Goal: Use online tool/utility: Utilize a website feature to perform a specific function

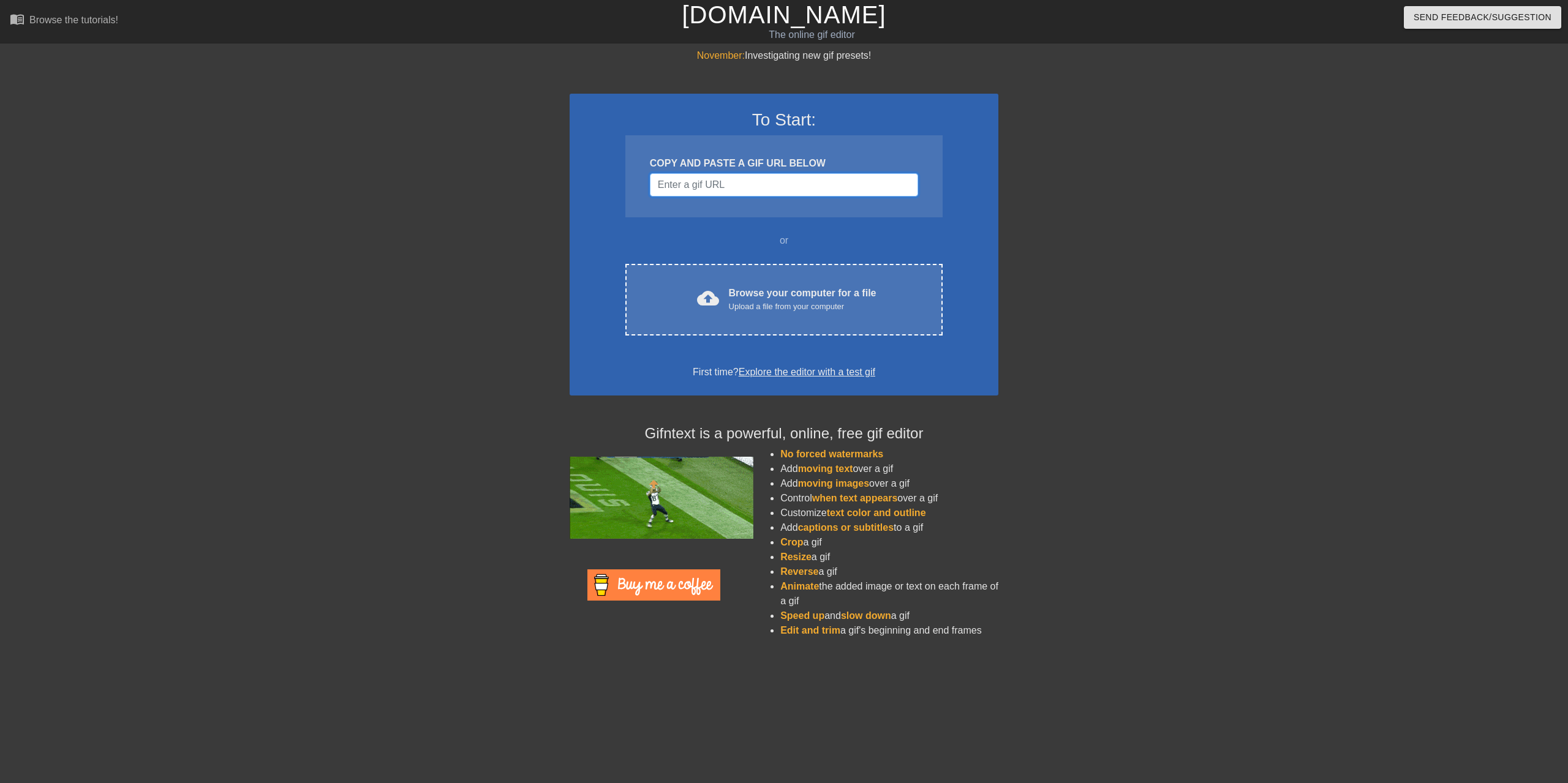
click at [758, 183] on input "Username" at bounding box center [784, 184] width 268 height 23
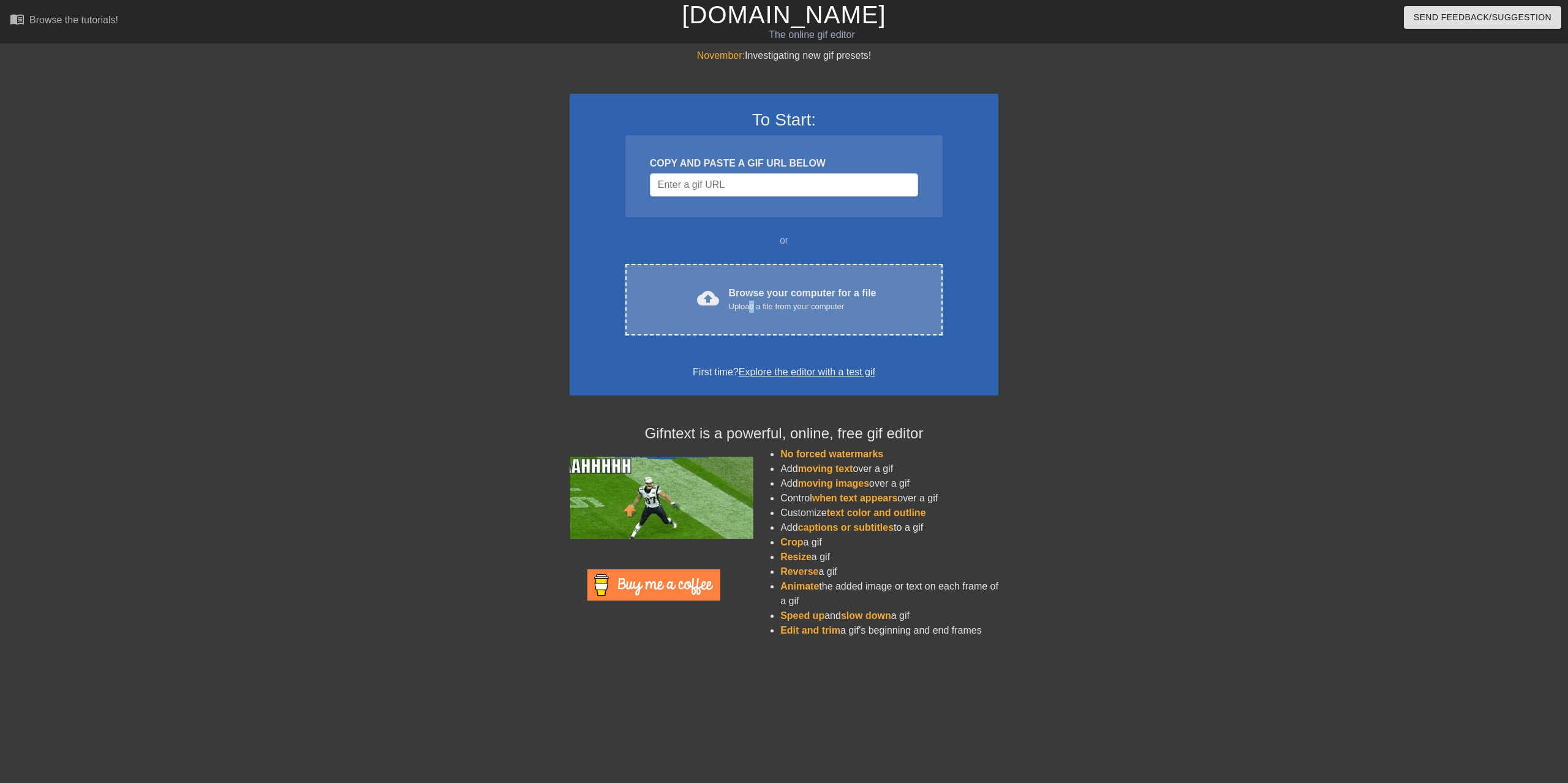
click at [752, 303] on div "Upload a file from your computer" at bounding box center [803, 306] width 148 height 12
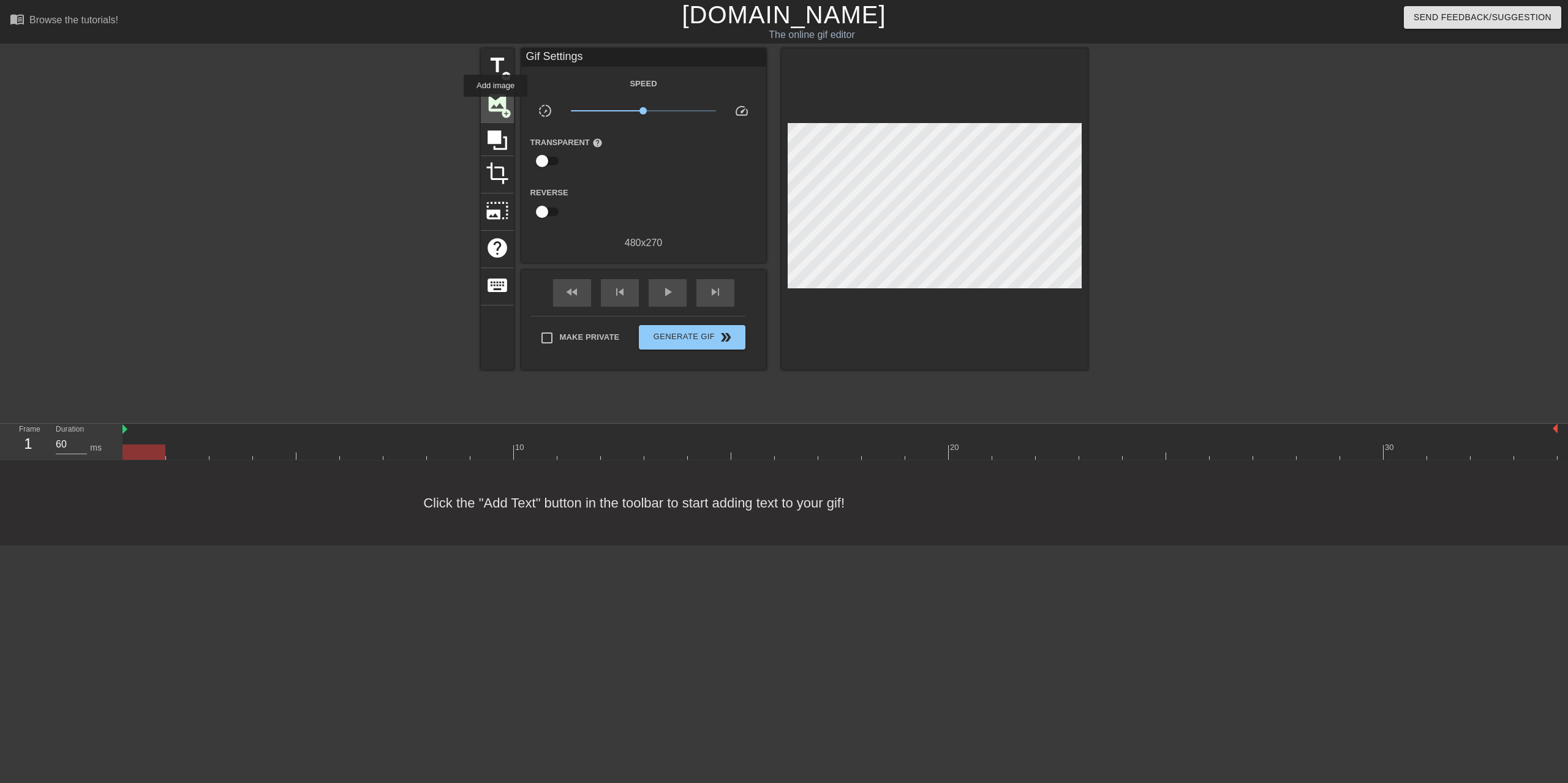
click at [496, 105] on span "image" at bounding box center [497, 102] width 23 height 23
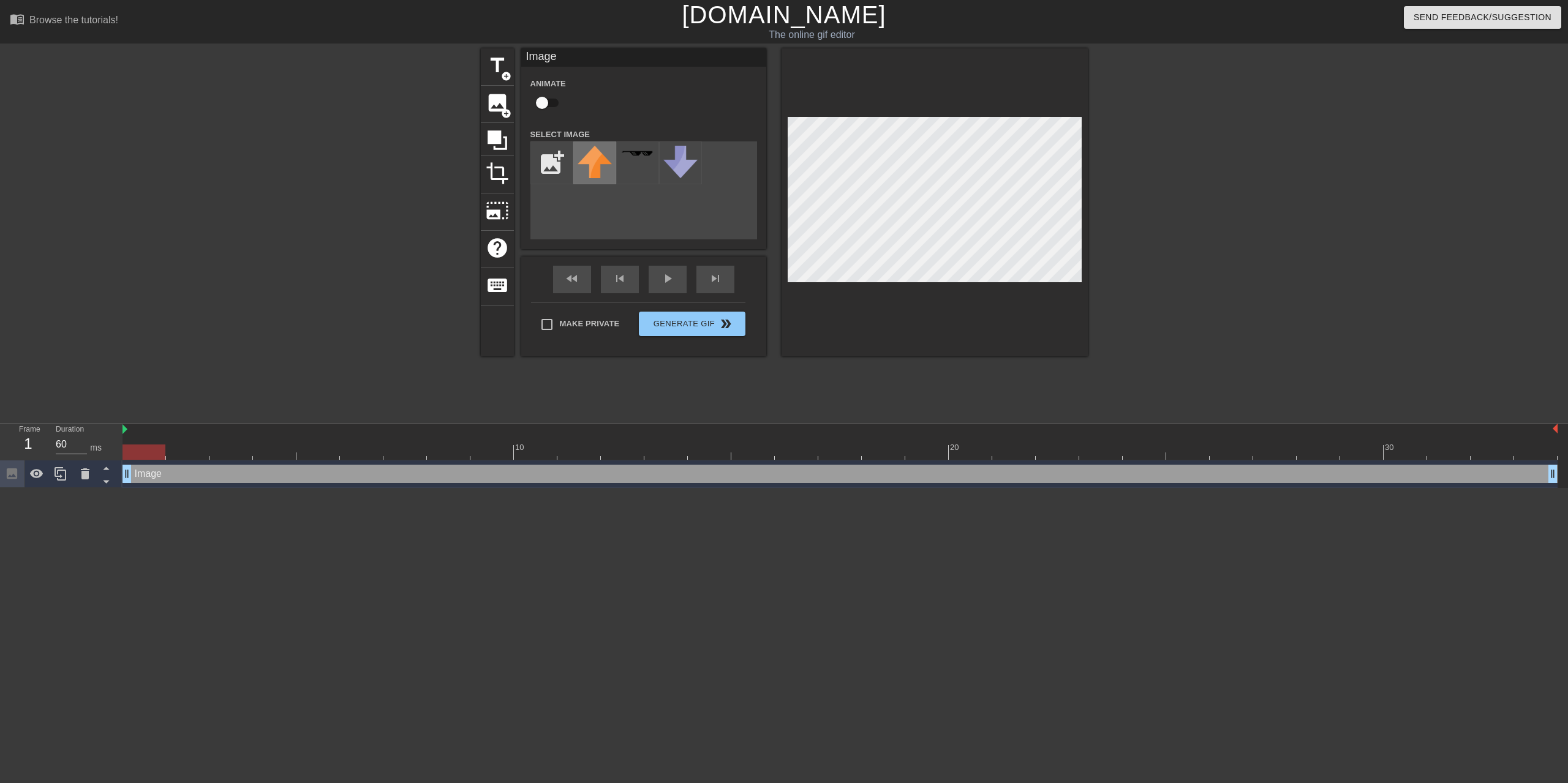
click at [599, 168] on img at bounding box center [595, 162] width 35 height 32
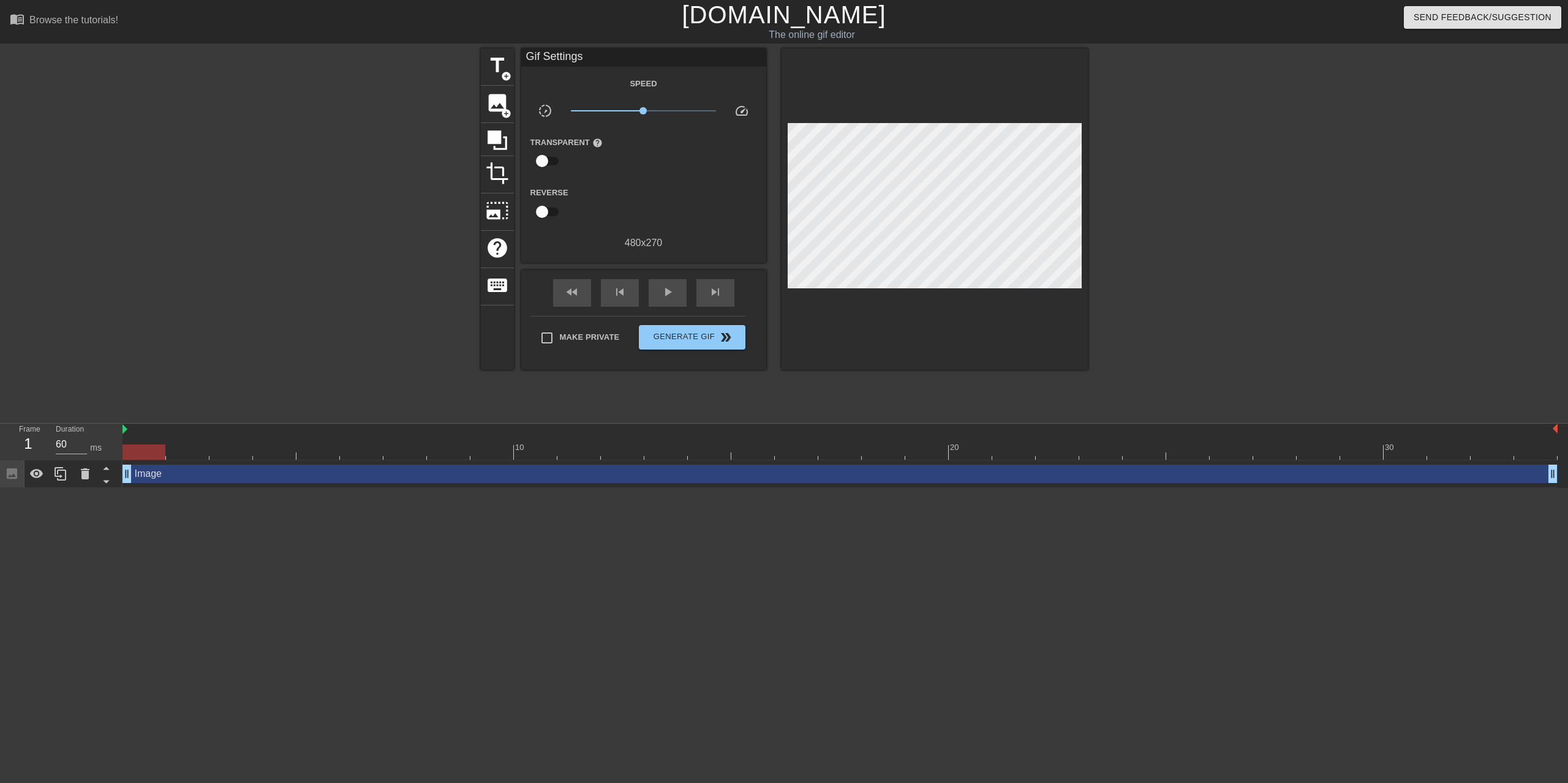
click at [584, 179] on div "Speed slow_motion_video x1.00 speed Transparent help Reverse 480 x 270" at bounding box center [643, 163] width 227 height 175
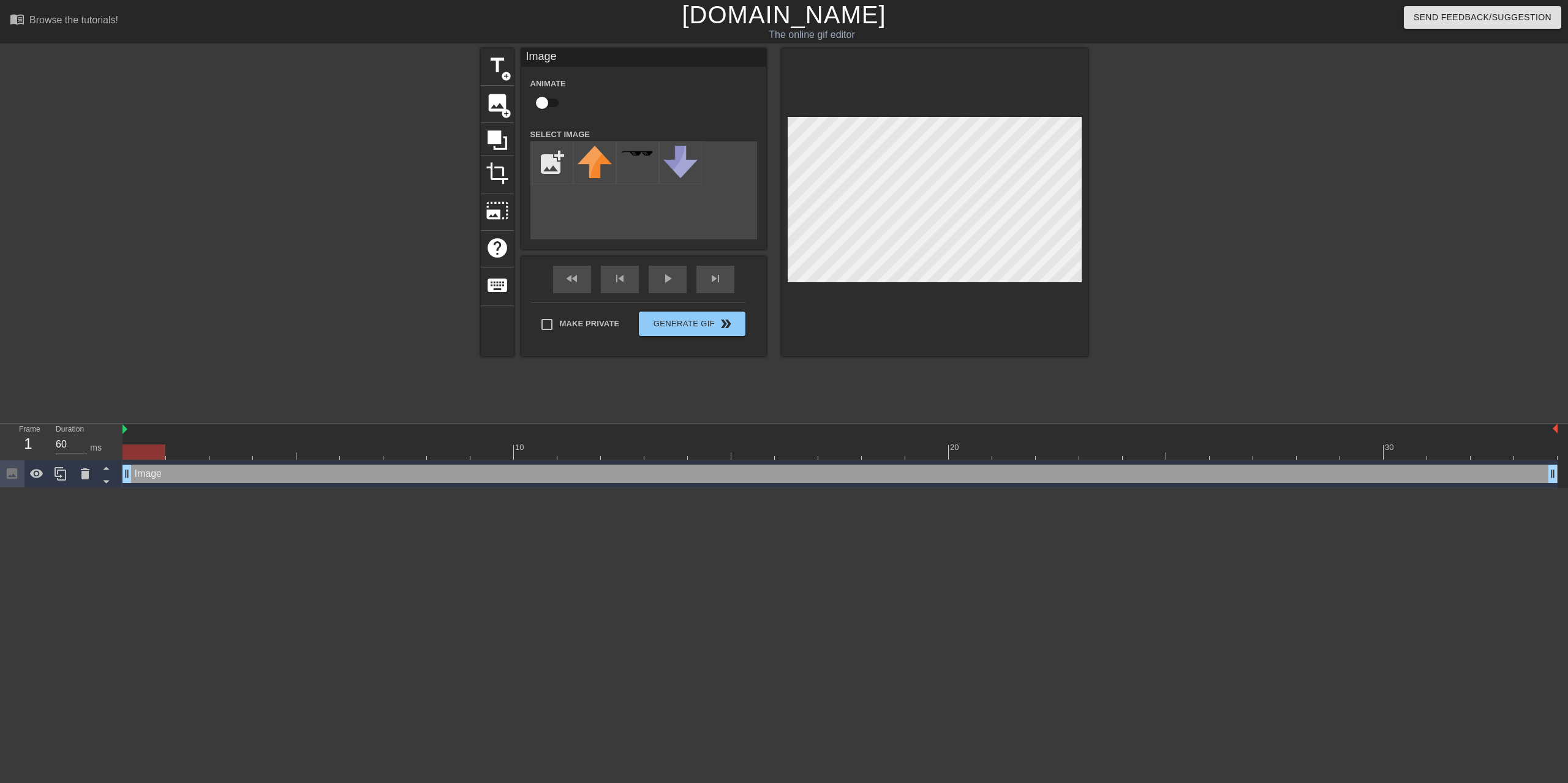
click at [675, 221] on div "title add_circle image add_circle crop photo_size_select_large help keyboard Im…" at bounding box center [784, 202] width 607 height 308
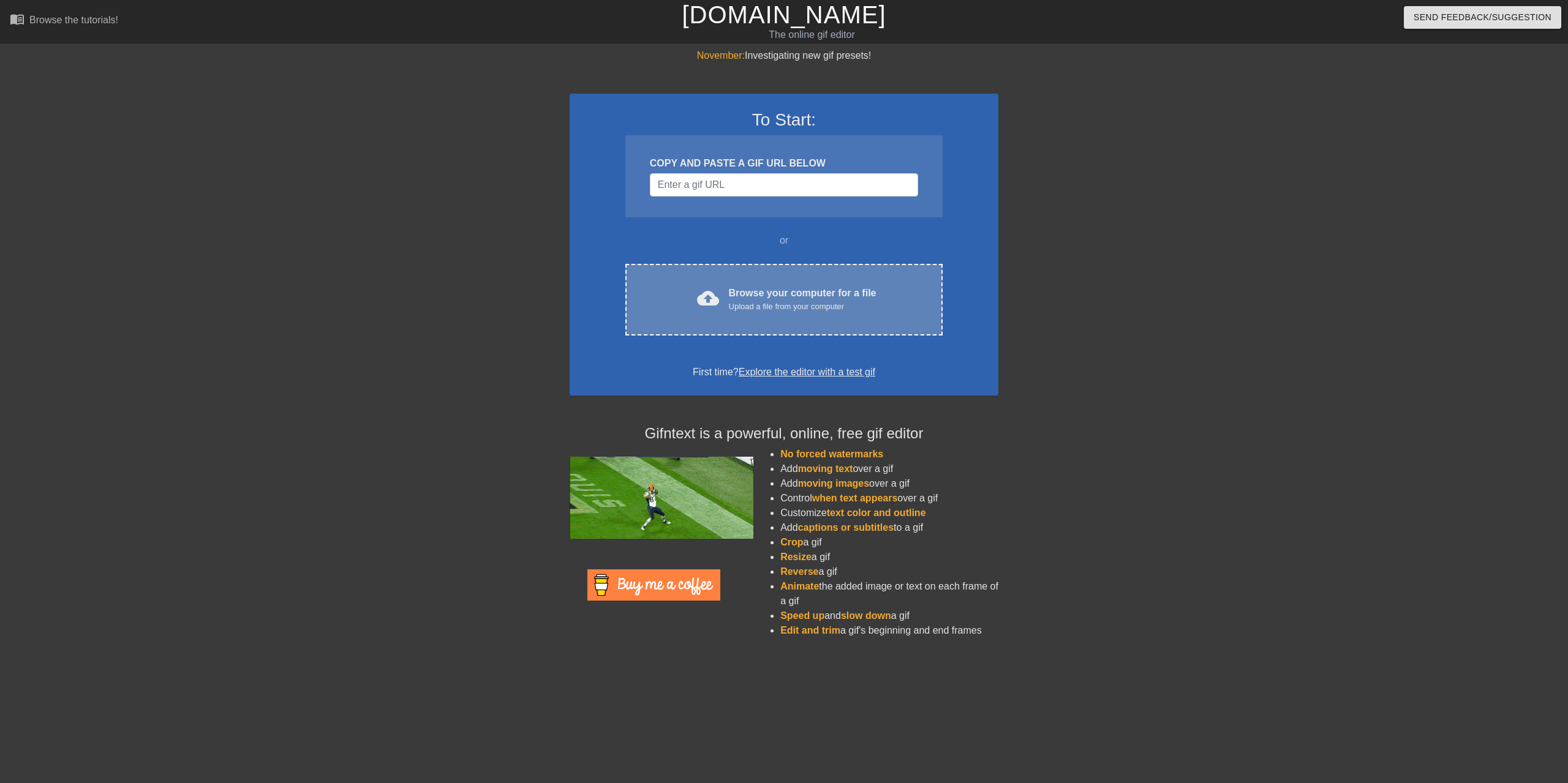
click at [759, 299] on div "Browse your computer for a file Upload a file from your computer" at bounding box center [803, 300] width 148 height 27
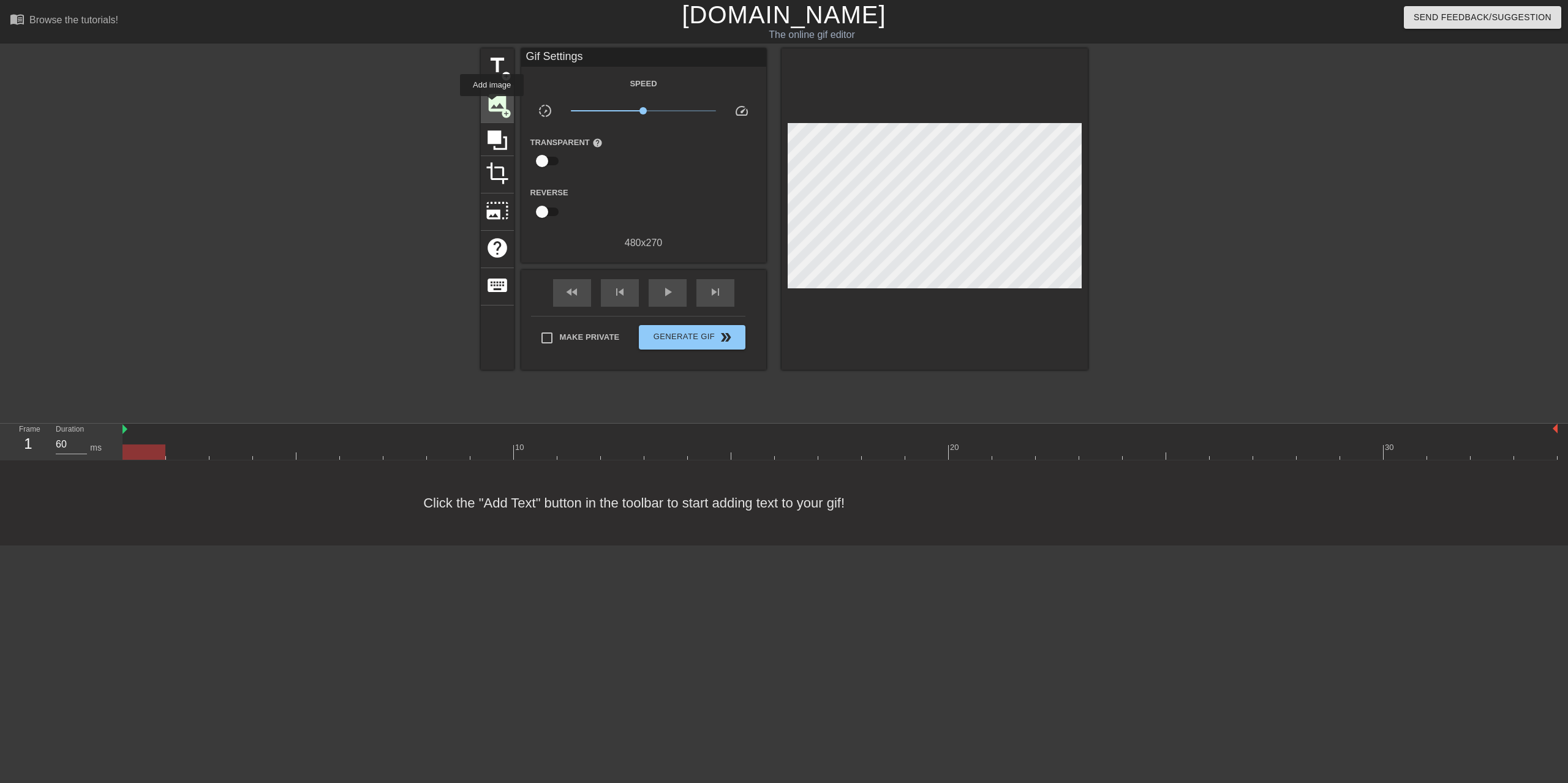
click at [492, 105] on span "image" at bounding box center [497, 102] width 23 height 23
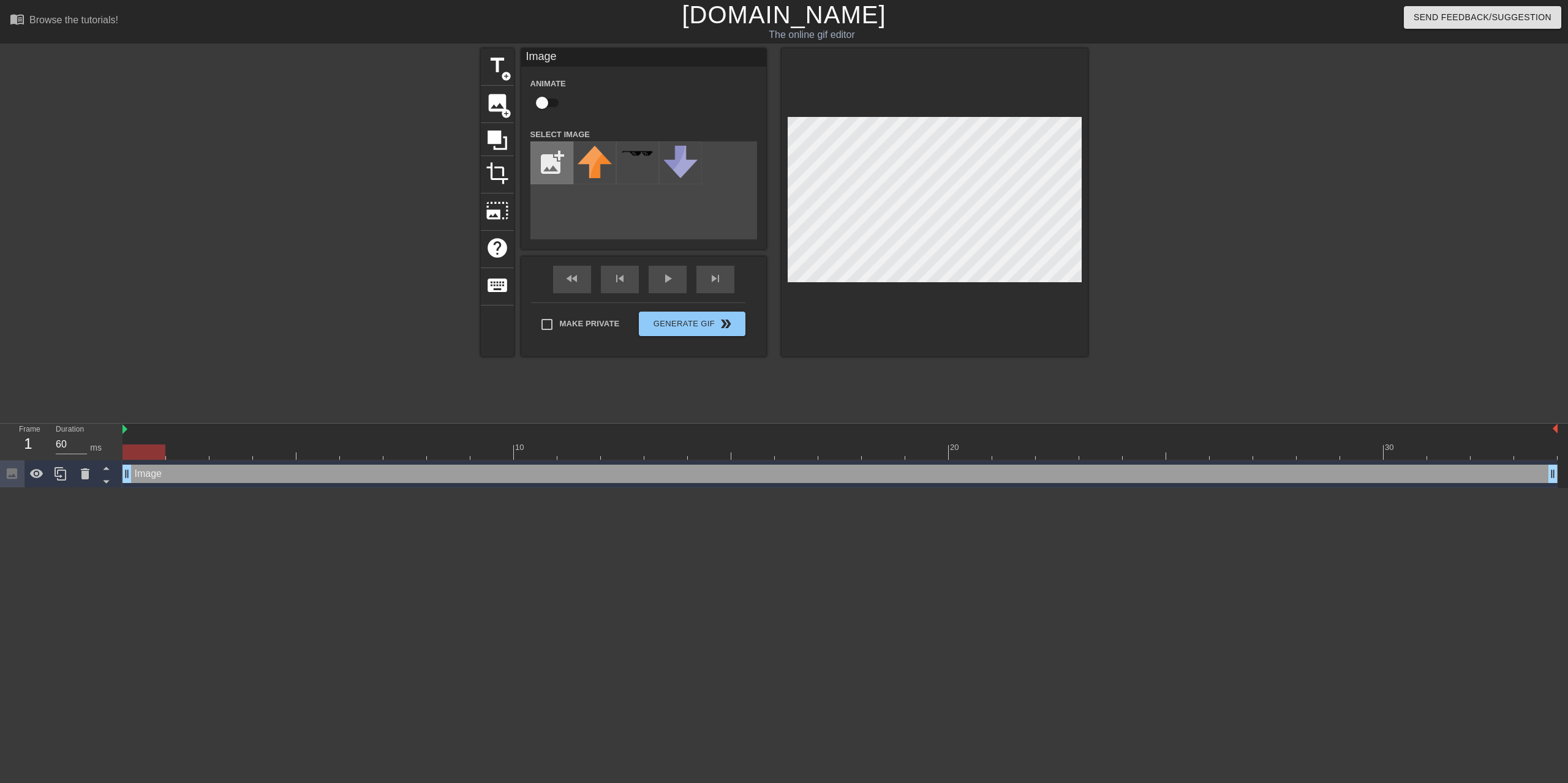
click at [551, 159] on input "file" at bounding box center [551, 163] width 41 height 41
type input "C:\fakepath\Screenshot-2025-07-25-at-9.34.21-AM.webp"
click at [593, 150] on img at bounding box center [595, 156] width 35 height 20
click at [548, 103] on input "checkbox" at bounding box center [541, 102] width 70 height 23
click at [548, 103] on input "checkbox" at bounding box center [554, 102] width 70 height 23
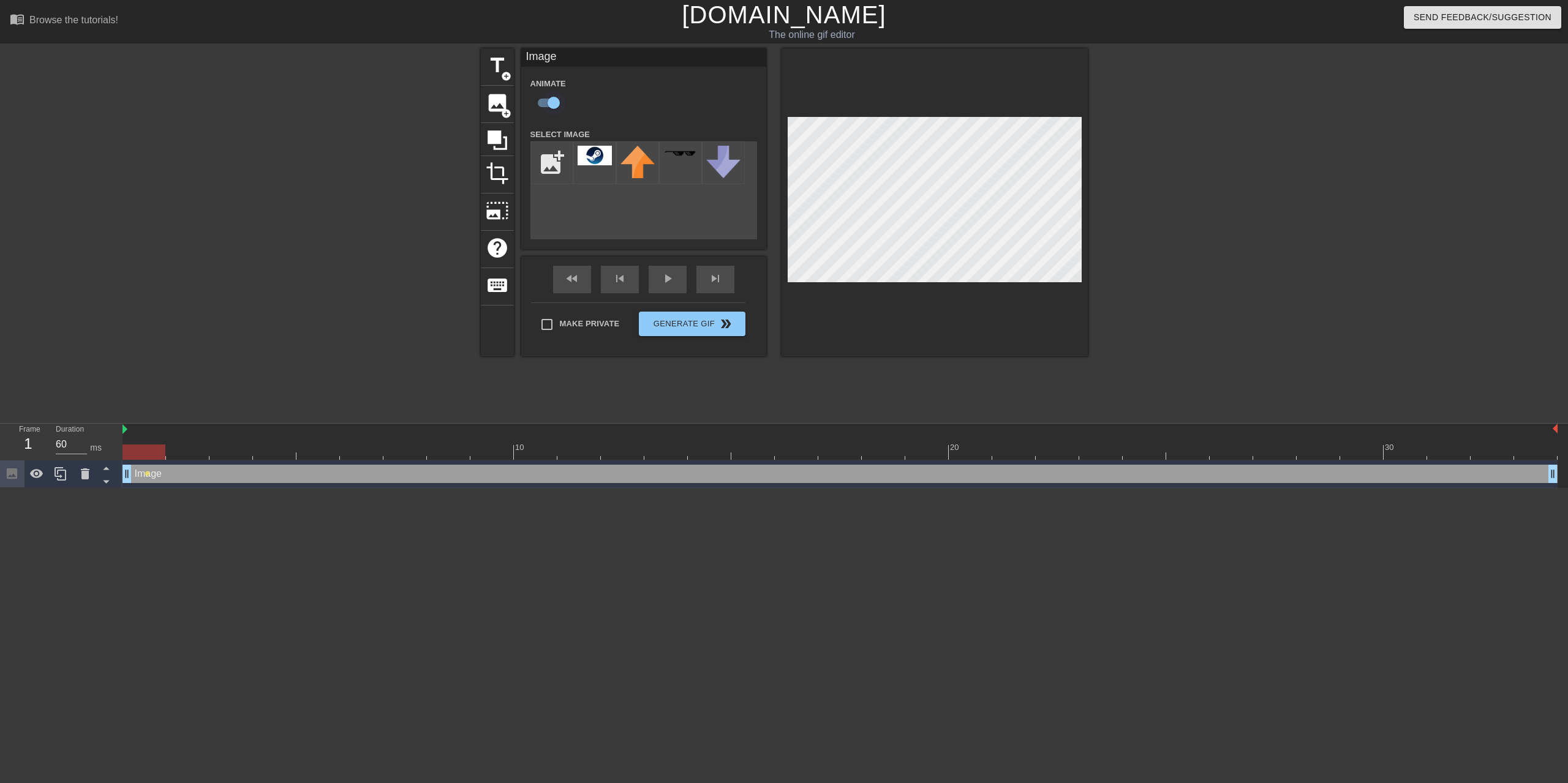
checkbox input "false"
click at [673, 282] on div "play_arrow" at bounding box center [667, 279] width 38 height 28
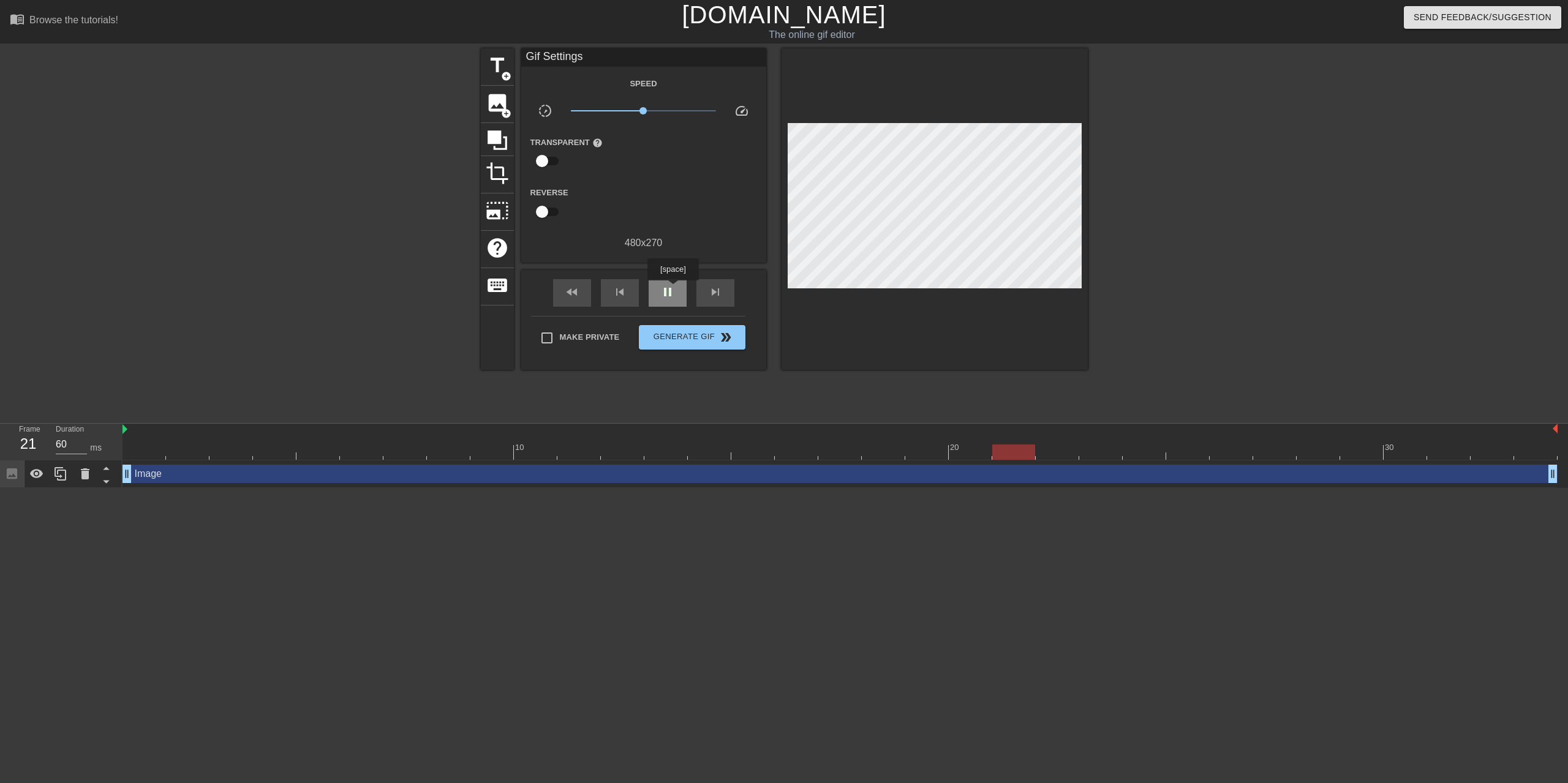
click at [673, 289] on span "pause" at bounding box center [668, 292] width 15 height 15
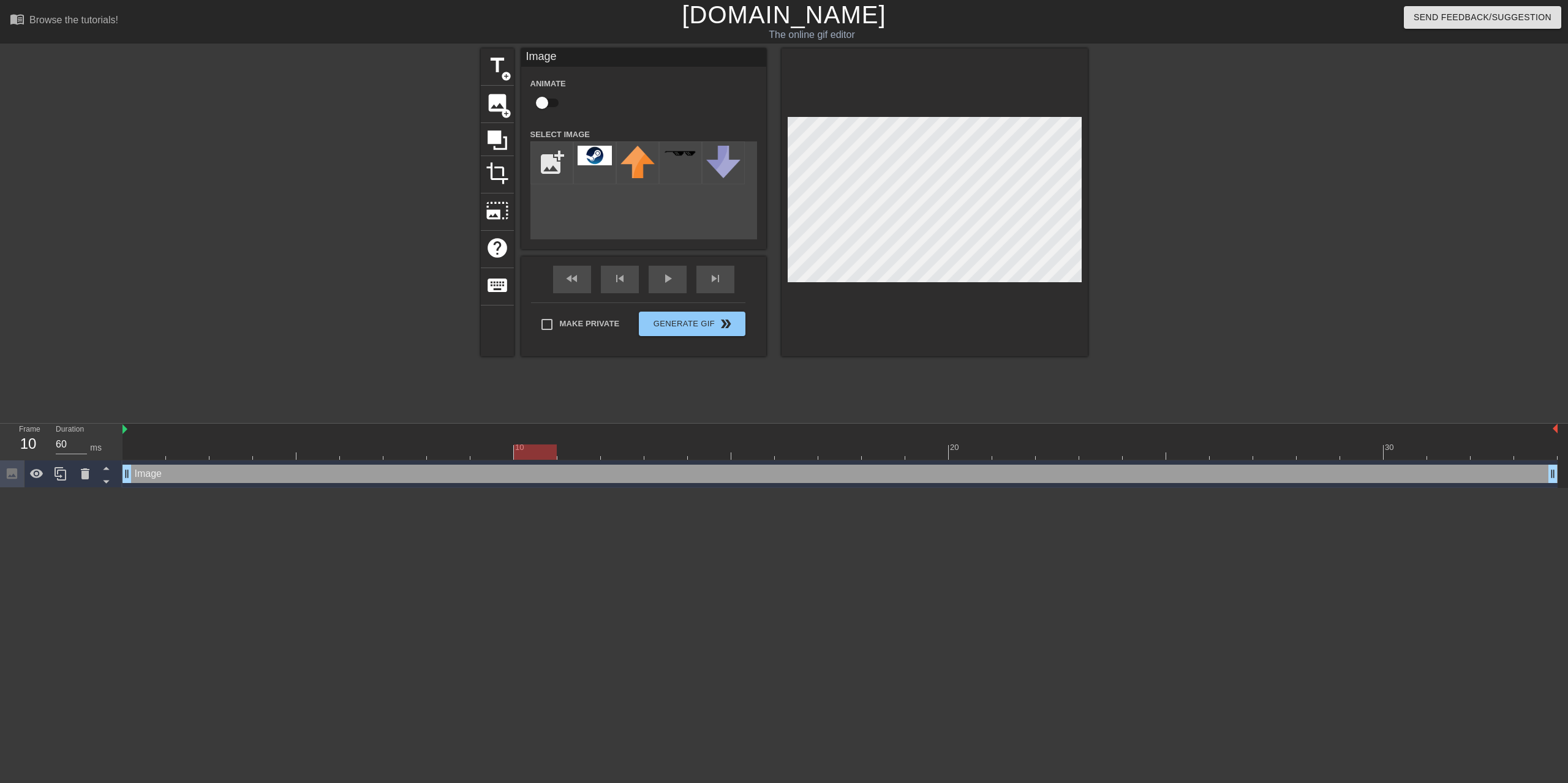
drag, startPoint x: 989, startPoint y: 457, endPoint x: 511, endPoint y: 455, distance: 478.0
click at [514, 455] on div at bounding box center [535, 452] width 43 height 15
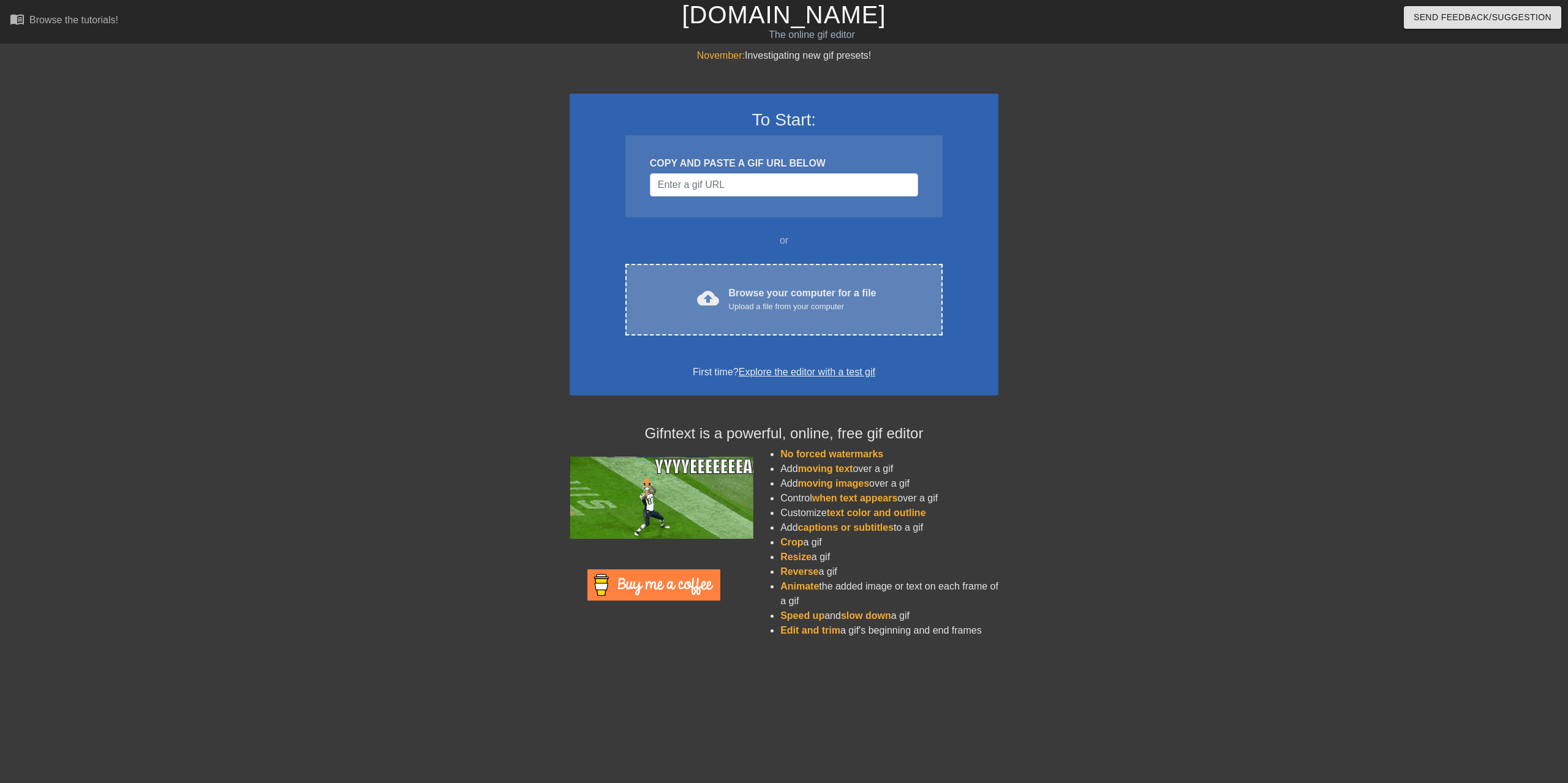
click at [746, 292] on div "Browse your computer for a file Upload a file from your computer" at bounding box center [803, 300] width 148 height 27
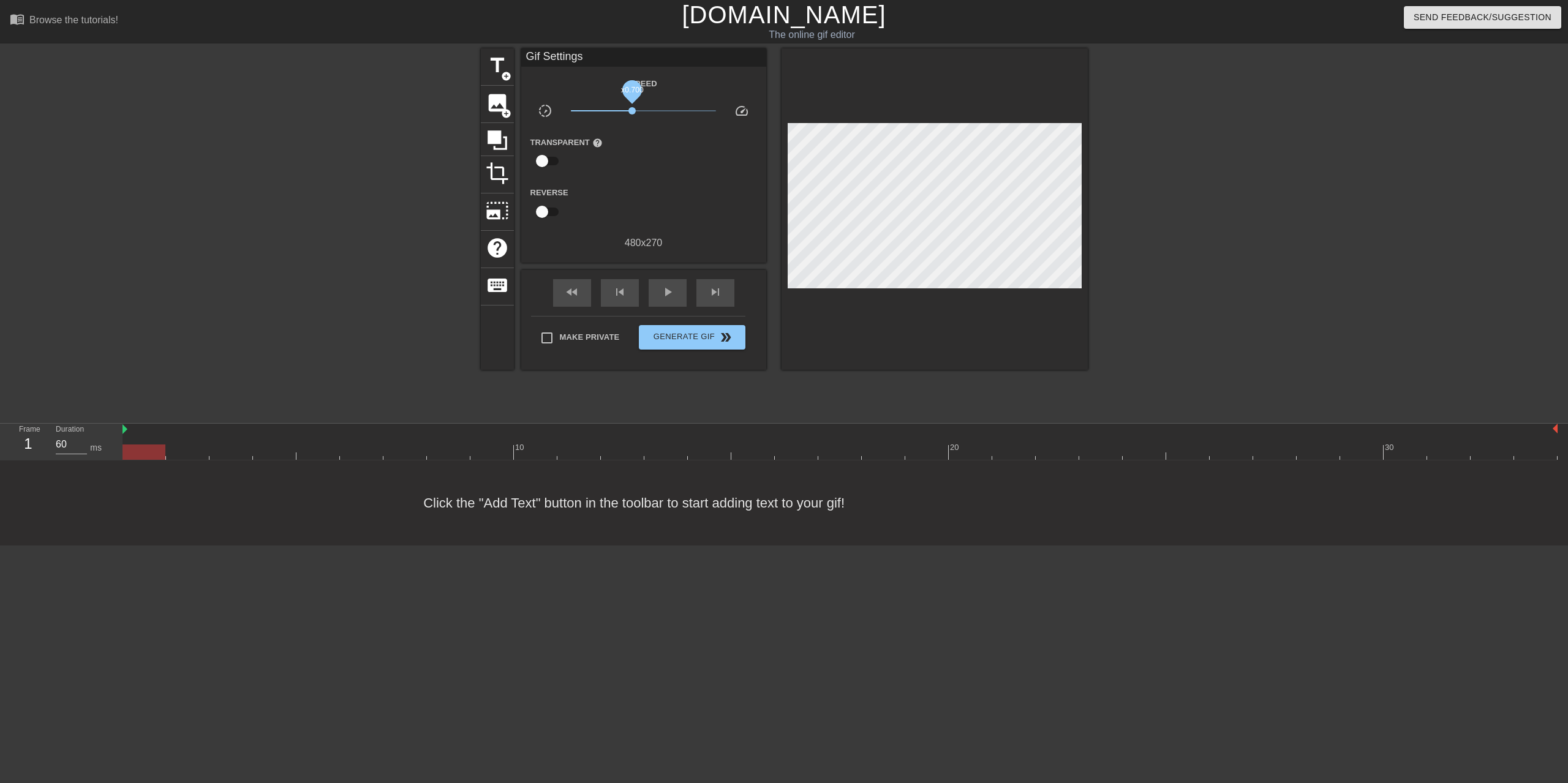
drag, startPoint x: 642, startPoint y: 108, endPoint x: 632, endPoint y: 108, distance: 10.0
click at [632, 108] on span "x0.700" at bounding box center [632, 111] width 8 height 8
click at [631, 108] on span "x0.700" at bounding box center [632, 111] width 8 height 8
click at [632, 108] on span "x0.700" at bounding box center [632, 111] width 8 height 8
click at [660, 288] on span "play_arrow" at bounding box center [668, 292] width 15 height 15
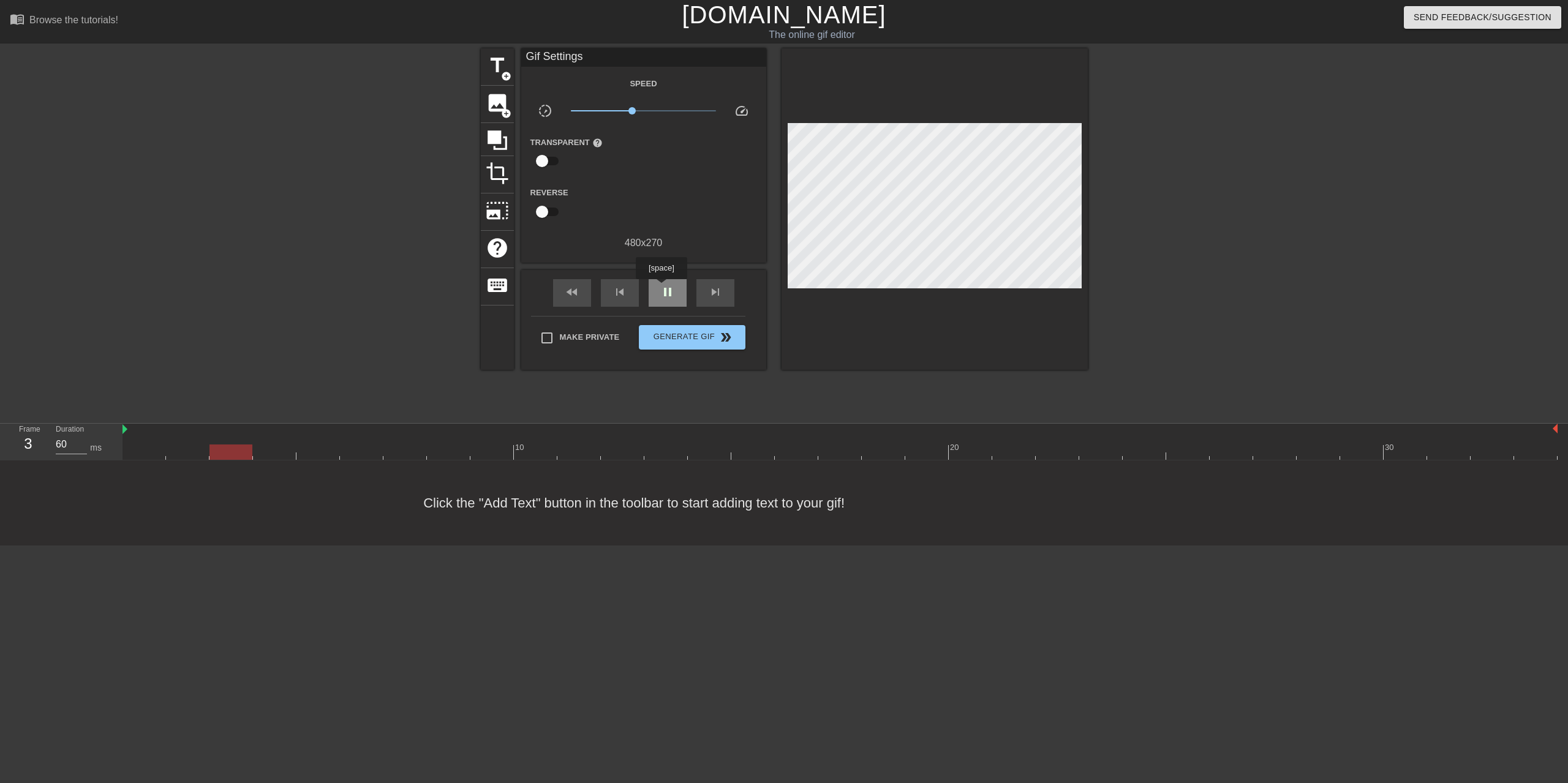
click at [663, 288] on span "pause" at bounding box center [668, 292] width 15 height 15
click at [663, 288] on span "play_arrow" at bounding box center [668, 292] width 15 height 15
click at [81, 446] on input "60" at bounding box center [71, 444] width 31 height 20
drag, startPoint x: 1556, startPoint y: 431, endPoint x: 1199, endPoint y: 437, distance: 357.1
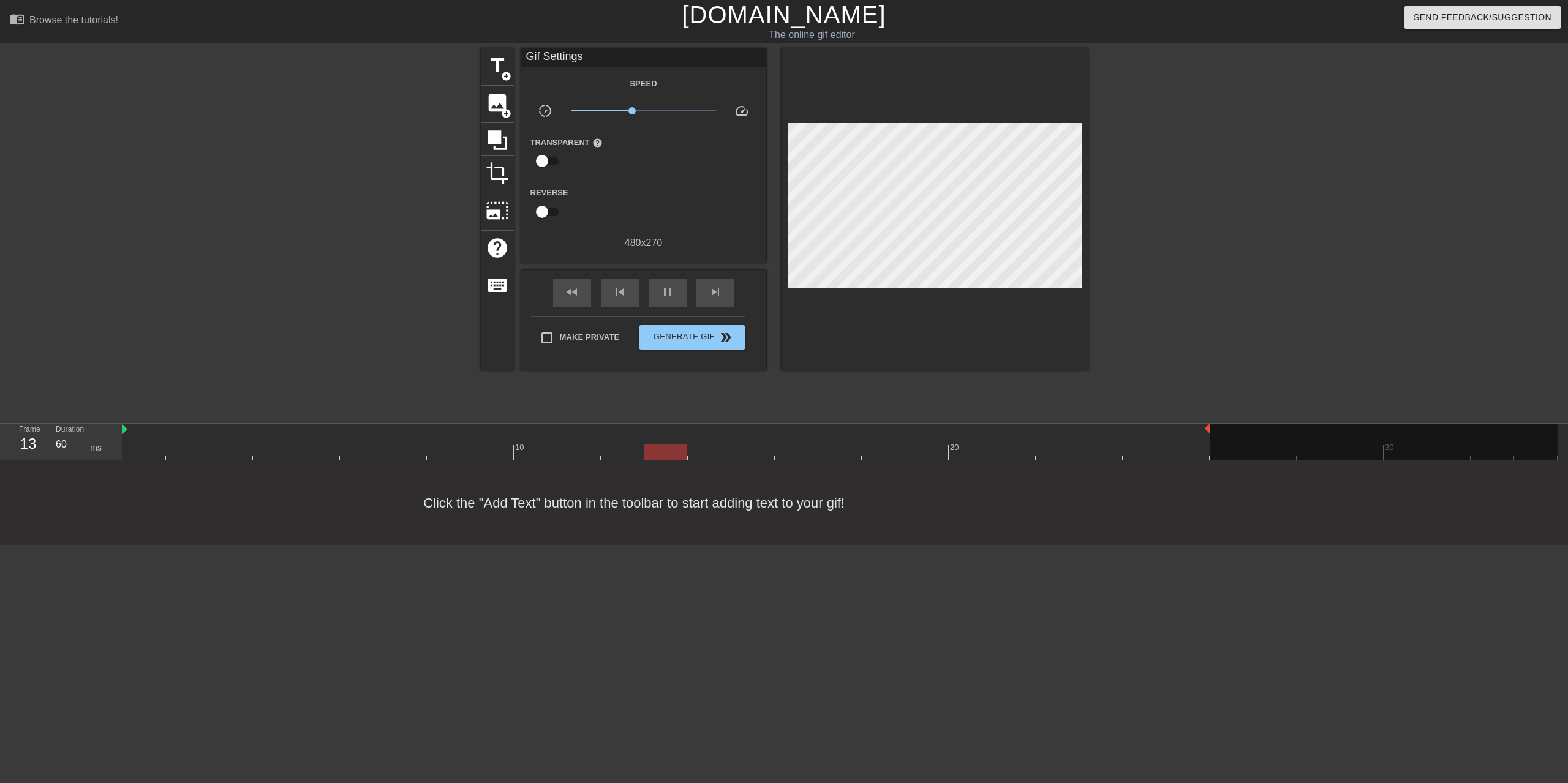
click at [1199, 437] on div "10 20 30" at bounding box center [840, 442] width 1435 height 36
drag, startPoint x: 1209, startPoint y: 426, endPoint x: 959, endPoint y: 441, distance: 250.4
click at [959, 441] on div "10 20 30" at bounding box center [840, 442] width 1435 height 36
type input "60"
click at [701, 330] on span "Generate Gif double_arrow" at bounding box center [692, 337] width 96 height 15
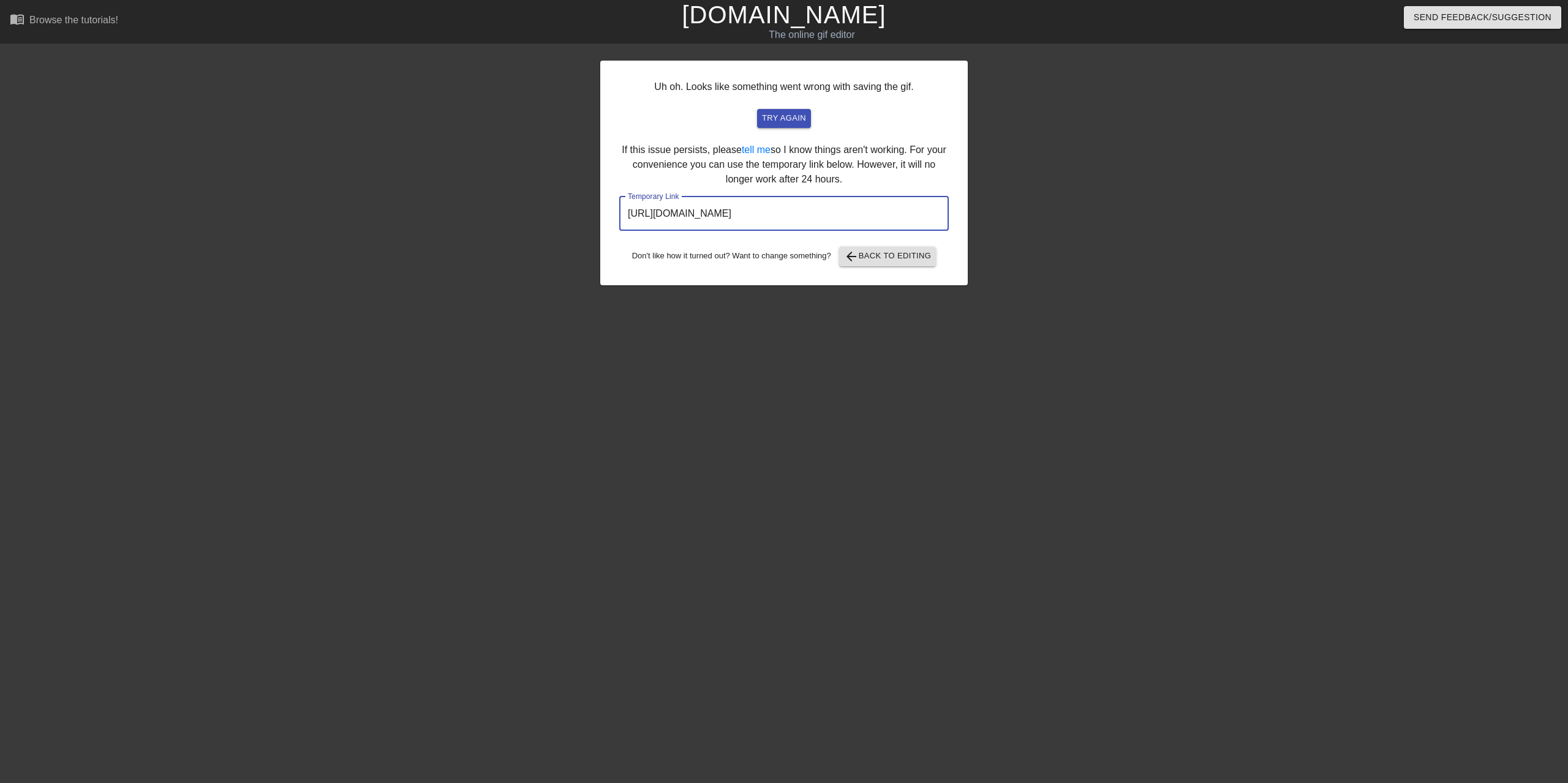
drag, startPoint x: 892, startPoint y: 212, endPoint x: 511, endPoint y: 214, distance: 381.0
click at [619, 214] on input "[URL][DOMAIN_NAME]" at bounding box center [784, 214] width 330 height 35
